Goal: Task Accomplishment & Management: Complete application form

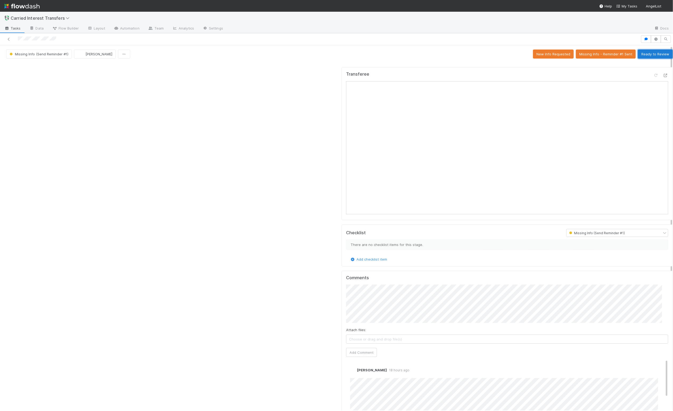
click at [451, 53] on button "Ready to Review" at bounding box center [655, 54] width 35 height 9
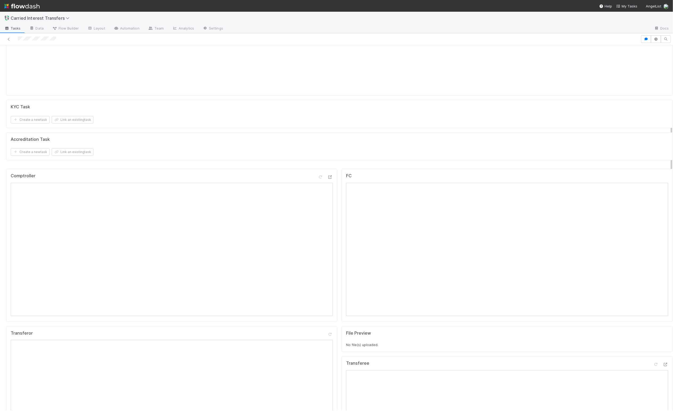
scroll to position [243, 0]
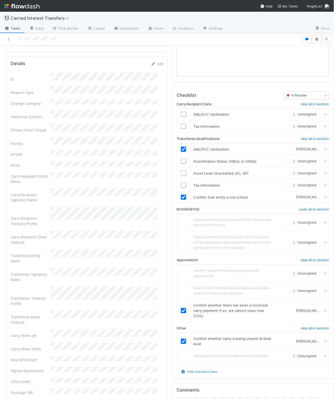
scroll to position [525, 0]
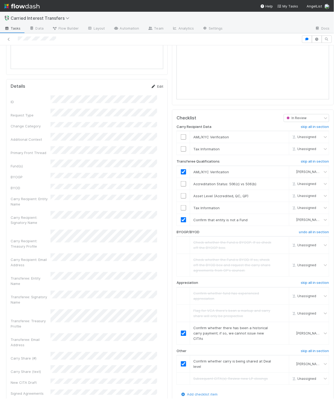
click at [152, 88] on link "Edit" at bounding box center [157, 86] width 13 height 4
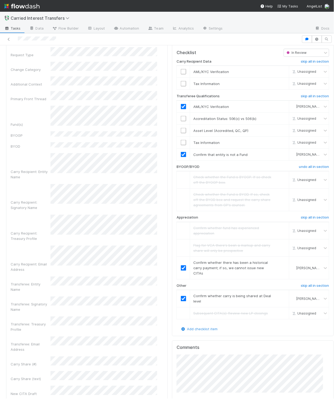
scroll to position [510, 0]
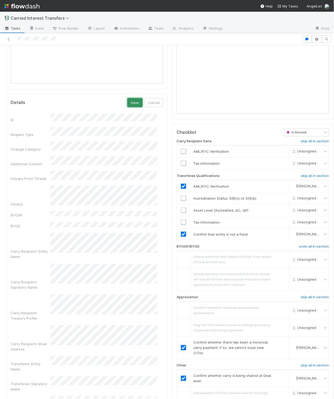
click at [128, 107] on button "Save" at bounding box center [135, 102] width 15 height 9
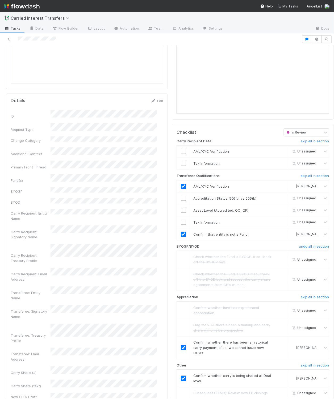
click at [163, 95] on div "Comptroller Transferor Details Edit ID Request Type Change Category Additional …" at bounding box center [87, 308] width 166 height 1063
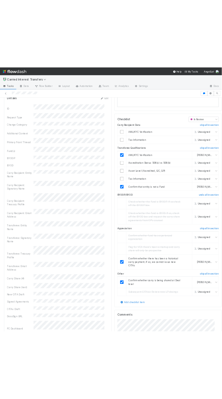
scroll to position [566, 0]
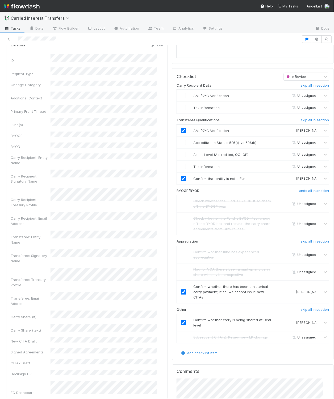
click at [170, 99] on div "FC File Preview No file(s) uploaded. Transferee Checklist In Review Carry Recip…" at bounding box center [253, 252] width 166 height 1063
click at [170, 100] on div "FC File Preview No file(s) uploaded. Transferee Checklist In Review Carry Recip…" at bounding box center [253, 252] width 166 height 1063
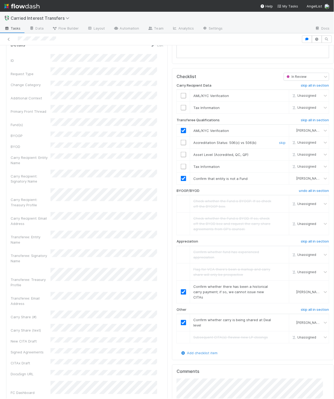
click at [181, 145] on input "checkbox" at bounding box center [183, 142] width 5 height 5
click at [181, 157] on input "checkbox" at bounding box center [183, 154] width 5 height 5
click at [181, 169] on input "checkbox" at bounding box center [183, 166] width 5 height 5
click at [112, 43] on div at bounding box center [151, 38] width 298 height 7
click at [111, 43] on div at bounding box center [151, 38] width 298 height 7
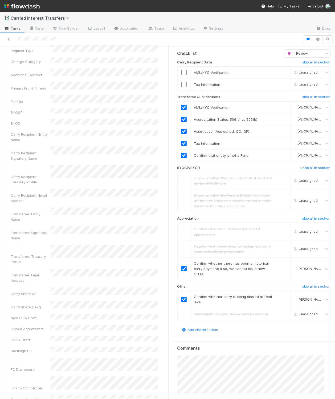
scroll to position [588, 0]
